Goal: Check status: Check status

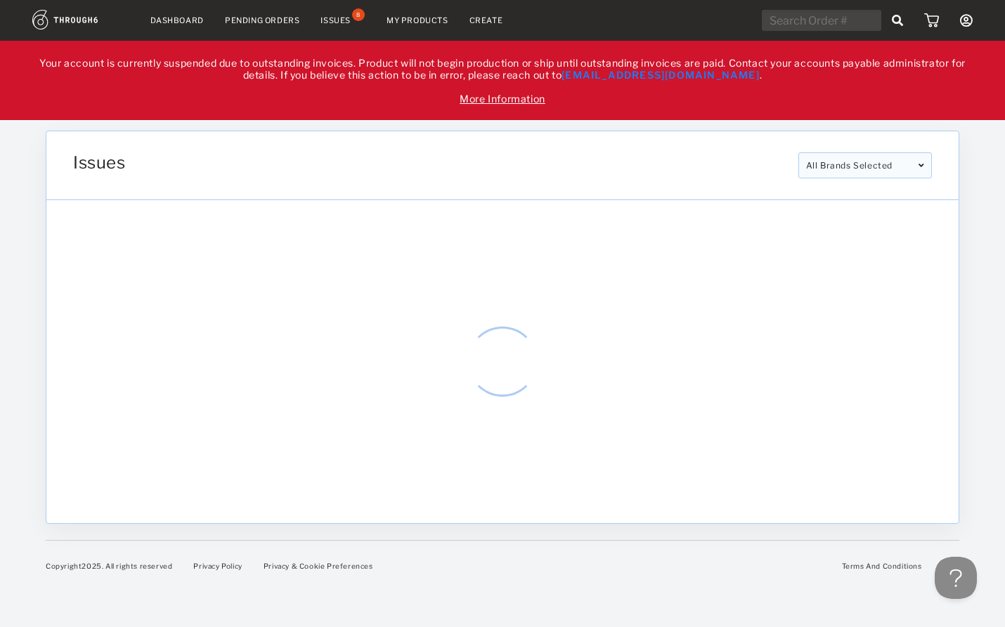
click at [773, 18] on input "text" at bounding box center [821, 20] width 119 height 21
paste input "318672"
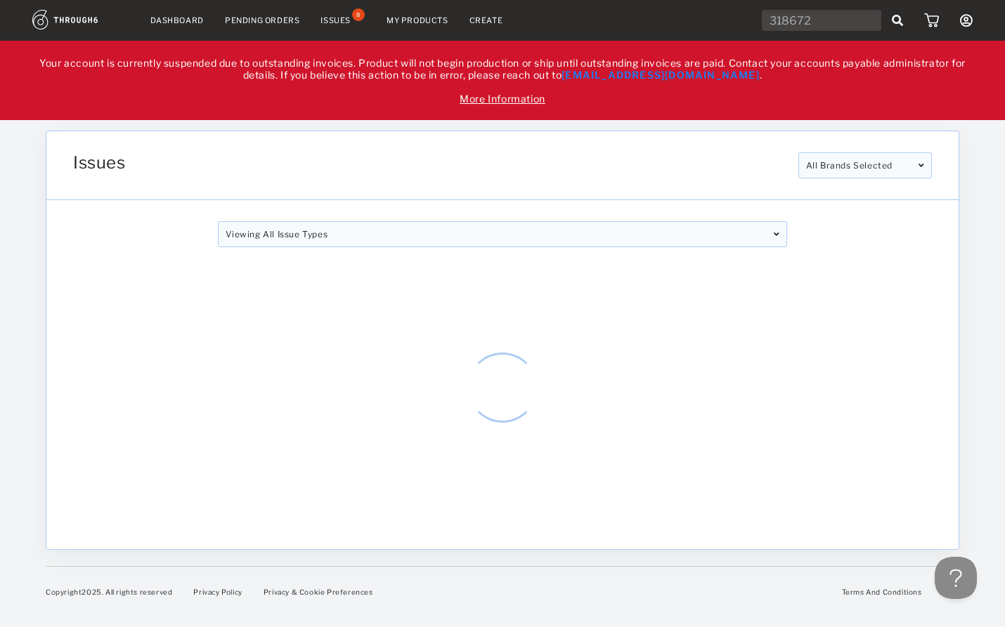
type input "318672"
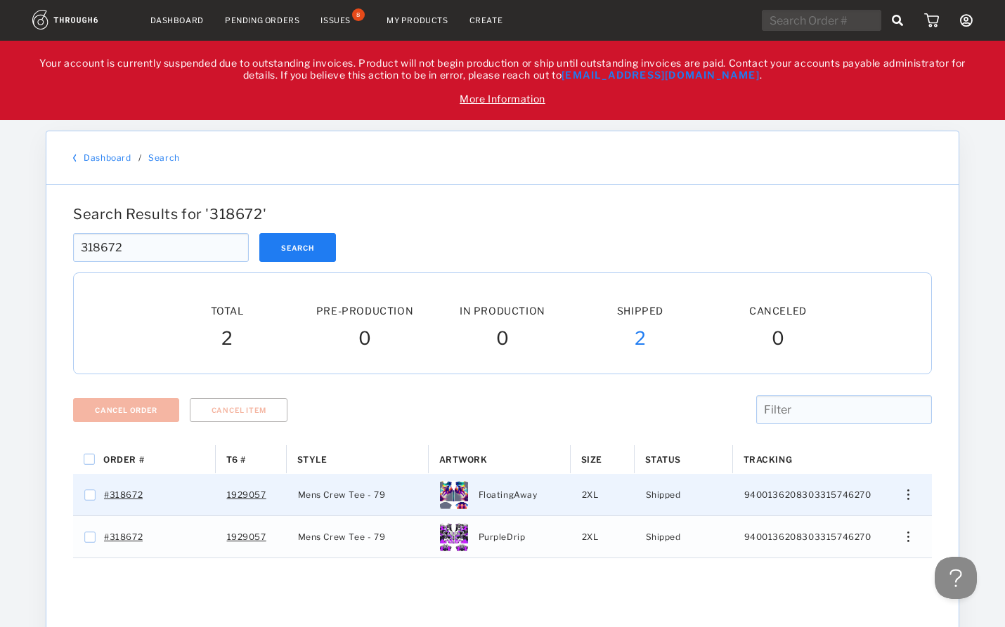
click at [908, 495] on img "Press SPACE to select this row." at bounding box center [908, 495] width 2 height 11
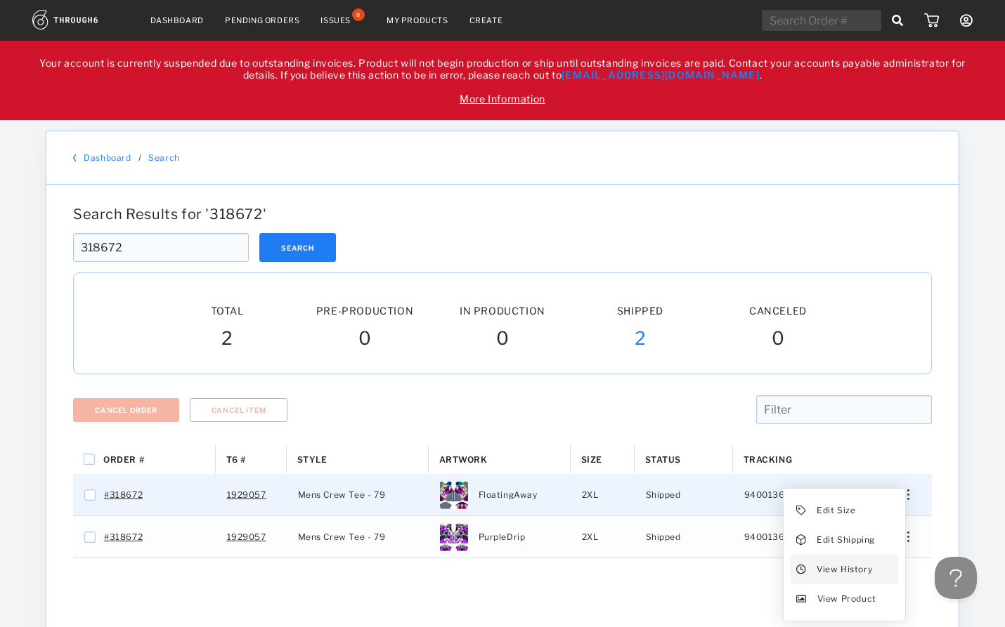
click at [833, 569] on span "View History" at bounding box center [844, 570] width 56 height 18
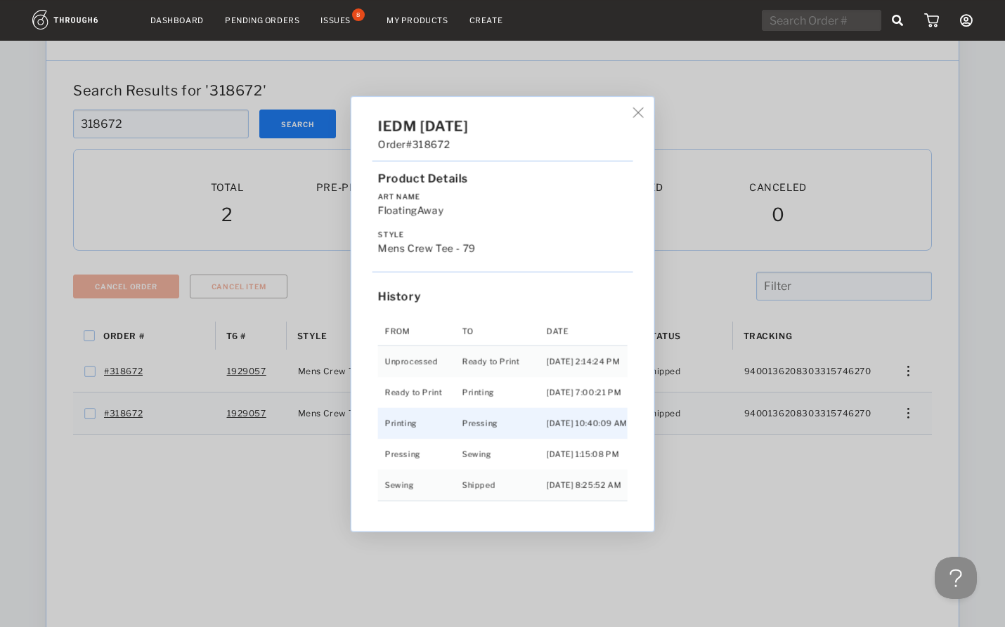
scroll to position [148, 0]
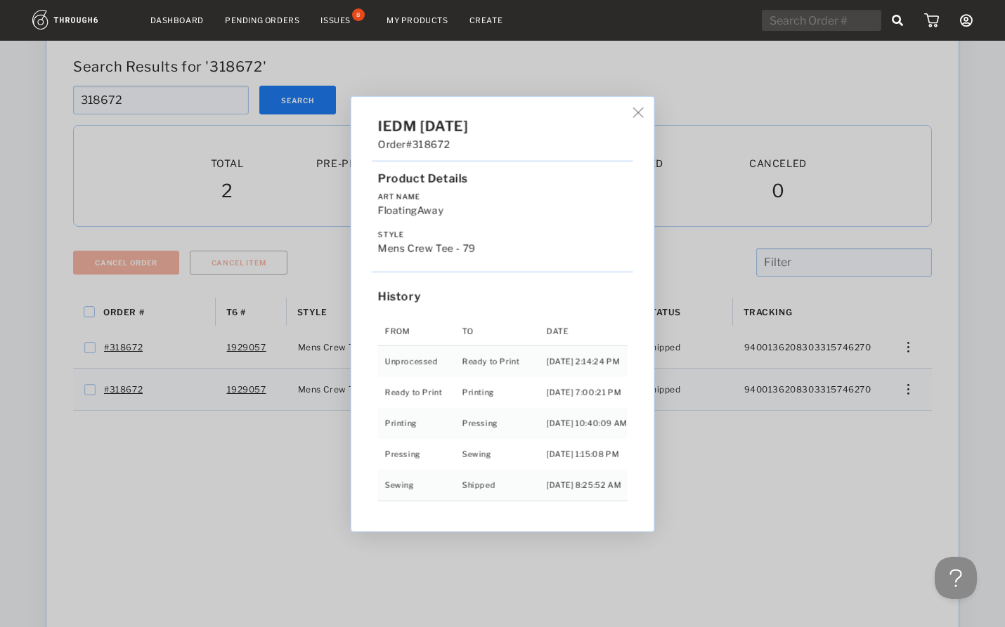
click at [913, 393] on div "IEDM 05/02/25 Order #318672 Product Details Art Name FloatingAway Style Mens Cr…" at bounding box center [502, 313] width 1005 height 627
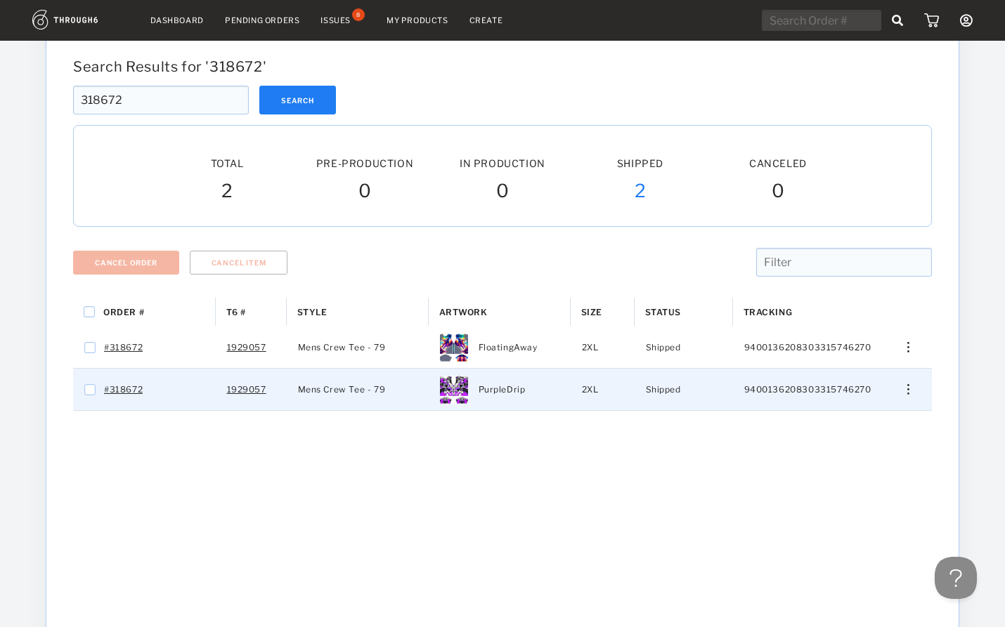
click at [909, 394] on img "Press SPACE to select this row." at bounding box center [908, 389] width 2 height 11
click at [858, 470] on span "View History" at bounding box center [844, 464] width 56 height 18
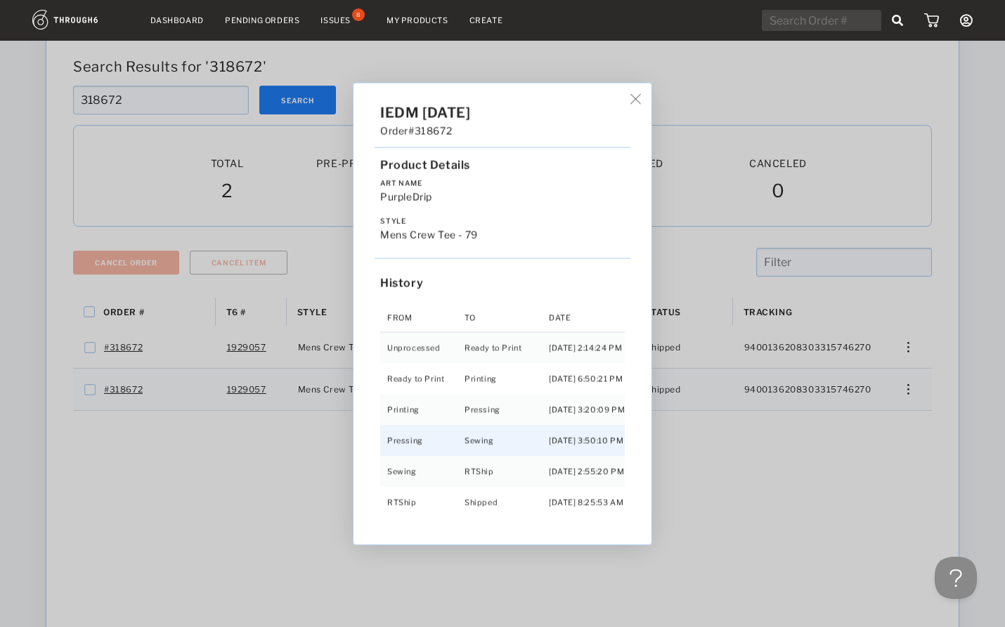
scroll to position [2, 0]
click at [745, 99] on div "IEDM 05/02/25 Order #318672 Product Details Art Name PurpleDrip Style Mens Crew…" at bounding box center [502, 313] width 1005 height 627
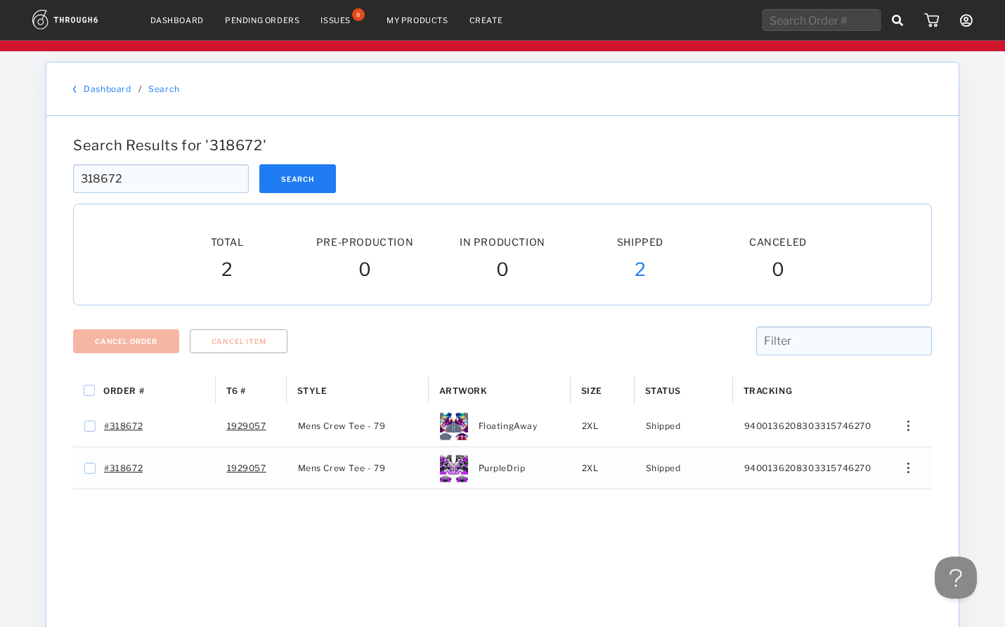
scroll to position [0, 0]
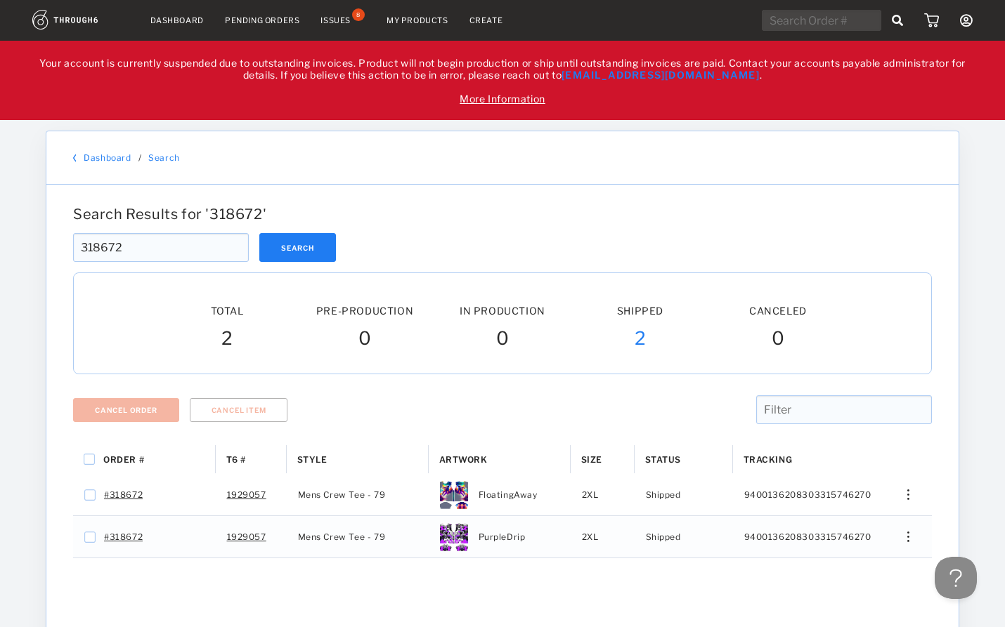
drag, startPoint x: 129, startPoint y: 253, endPoint x: 1, endPoint y: 242, distance: 129.0
click at [73, 242] on input "318672" at bounding box center [161, 247] width 176 height 29
paste input "7785"
type input "317785"
click at [298, 243] on button "Search" at bounding box center [297, 247] width 77 height 29
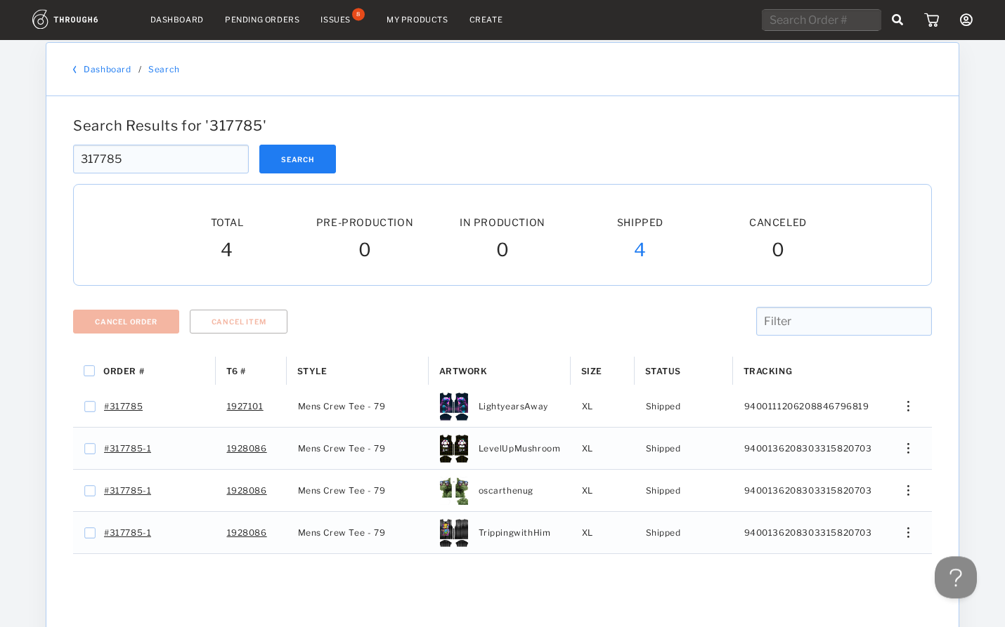
scroll to position [221, 0]
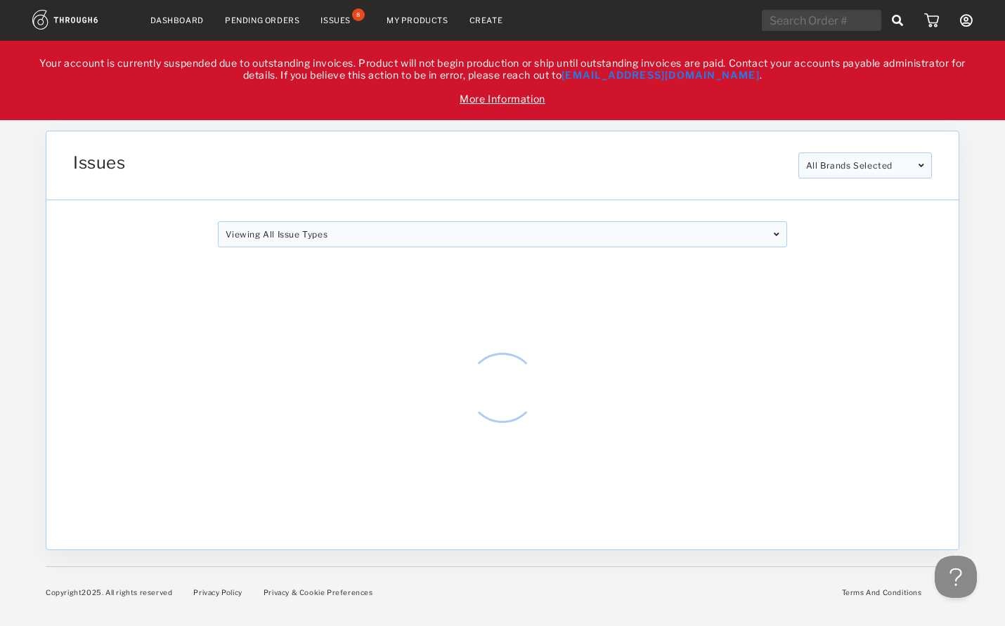
click at [854, 20] on input "text" at bounding box center [821, 20] width 119 height 21
paste input "317887"
type input "317887"
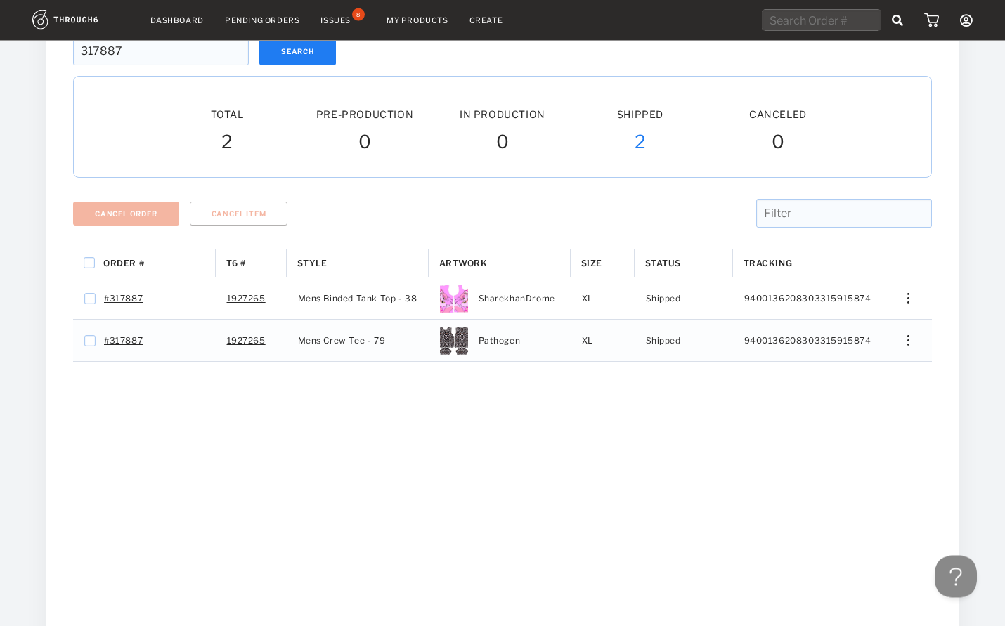
scroll to position [221, 0]
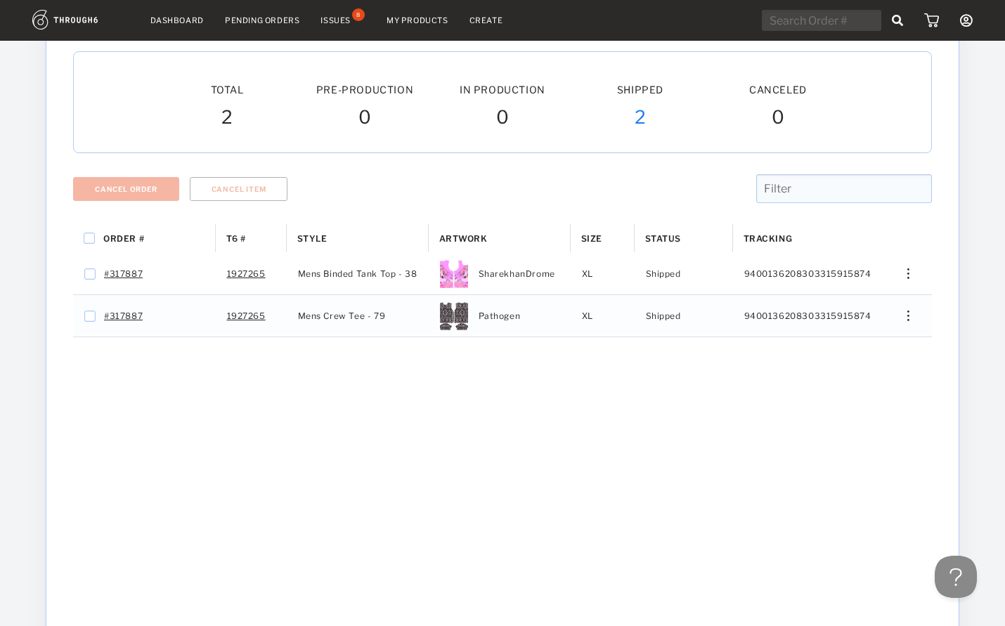
click at [674, 461] on div "Order # T6 # Style" at bounding box center [502, 461] width 859 height 474
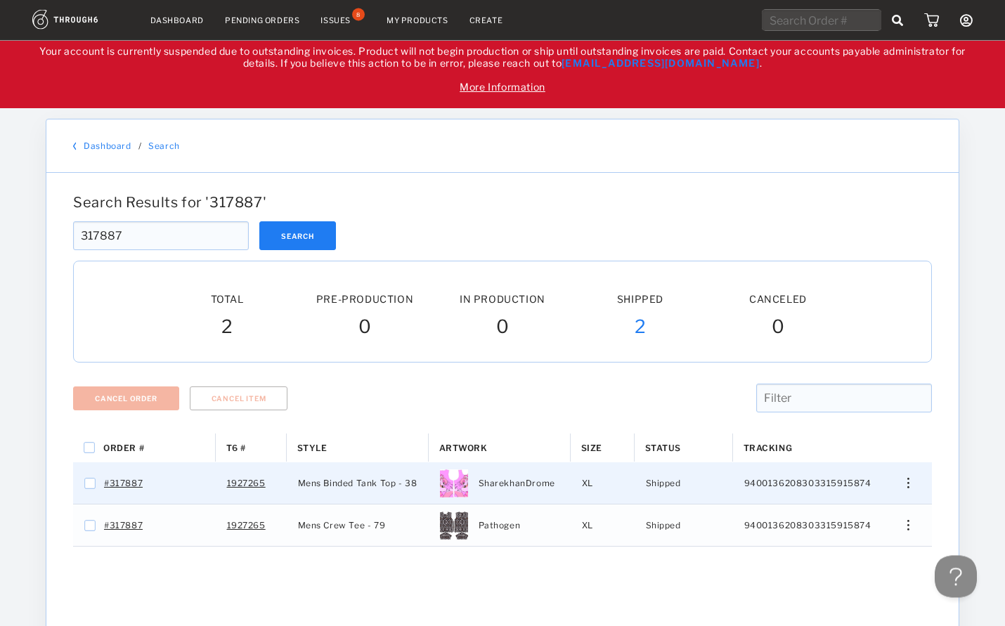
scroll to position [11, 0]
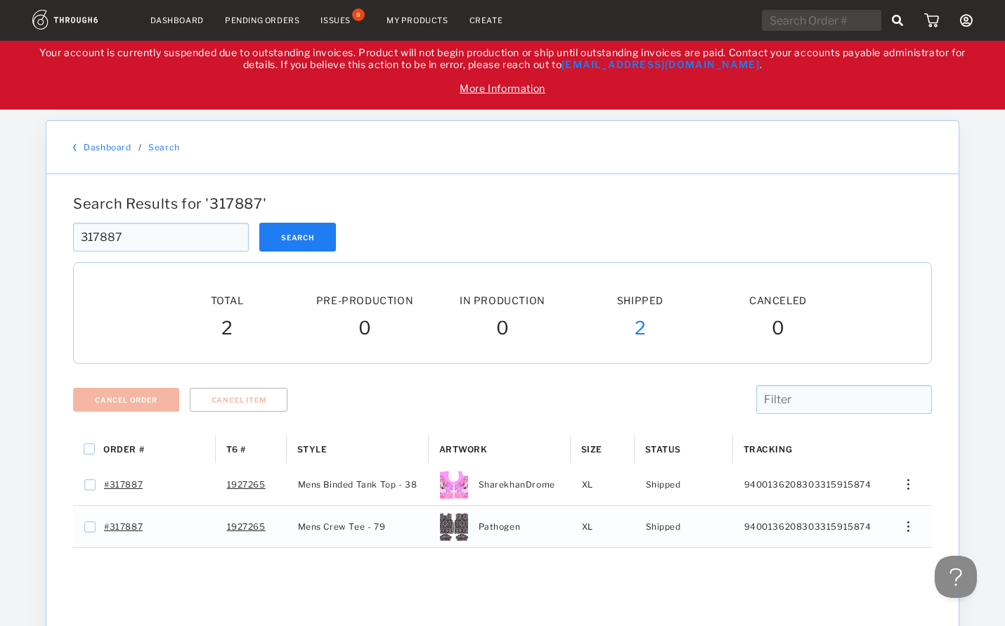
drag, startPoint x: 70, startPoint y: 235, endPoint x: 32, endPoint y: 243, distance: 39.4
click at [73, 239] on input "317887" at bounding box center [161, 237] width 176 height 29
paste input "53"
type input "317853"
click at [306, 237] on button "Search" at bounding box center [297, 237] width 77 height 29
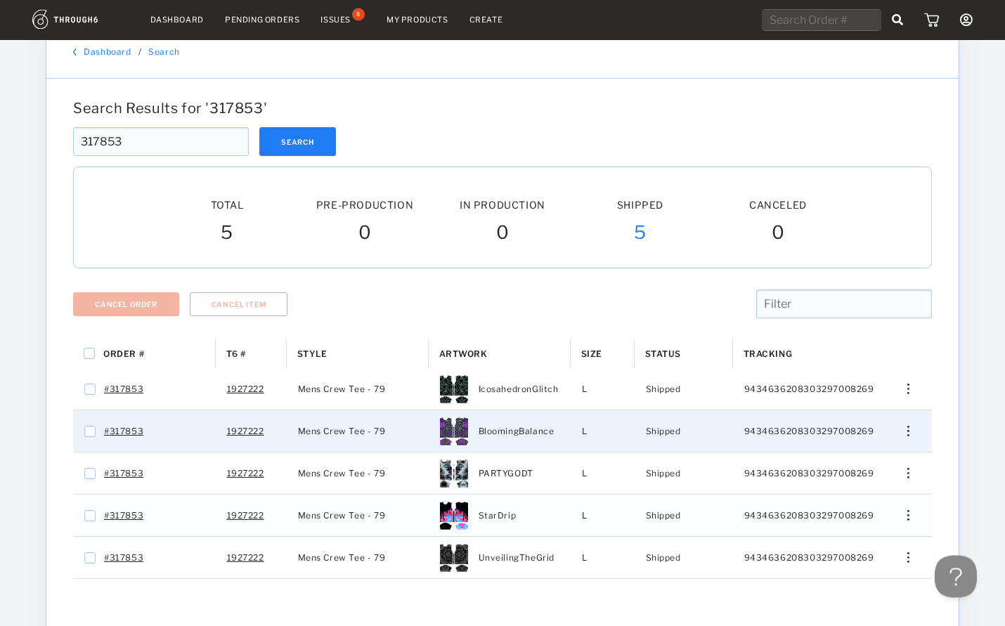
scroll to position [221, 0]
